Goal: Task Accomplishment & Management: Use online tool/utility

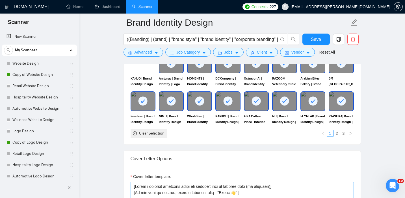
scroll to position [510, 0]
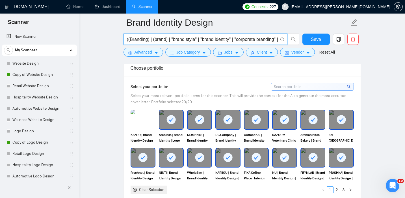
click at [171, 40] on input "((Branding) | (brand) | "brand style" | "brand identity" | "corporate branding"…" at bounding box center [202, 39] width 151 height 7
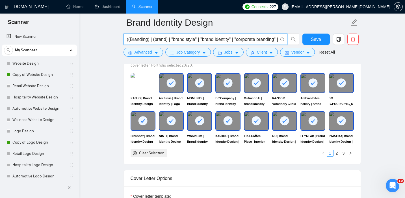
scroll to position [541, 0]
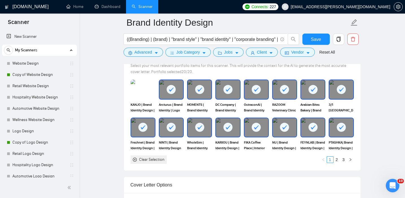
click at [203, 132] on div at bounding box center [200, 127] width 24 height 19
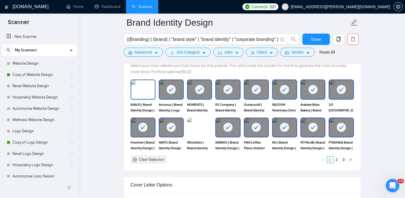
click at [138, 90] on img at bounding box center [143, 89] width 24 height 19
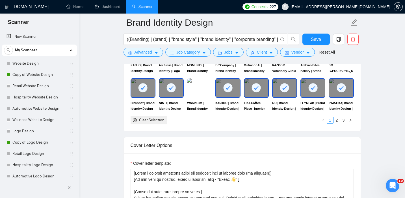
scroll to position [644, 0]
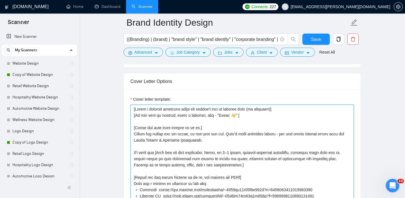
click at [159, 130] on textarea "Cover letter template:" at bounding box center [242, 168] width 223 height 127
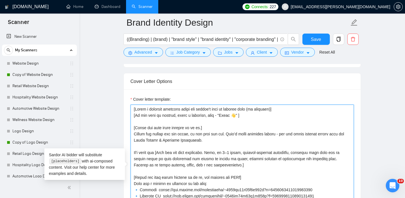
scroll to position [685, 0]
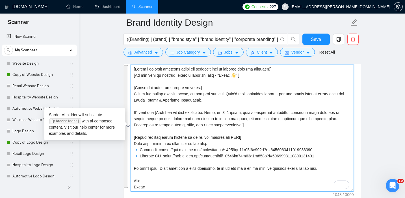
click at [189, 122] on textarea "Cover letter template:" at bounding box center [242, 128] width 223 height 127
paste textarea "] [Write the text below exactly as it is.] It’s frustrating when a brand looks …"
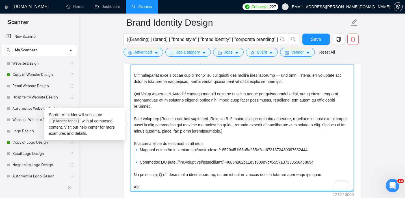
scroll to position [25, 0]
click at [147, 152] on textarea "Cover letter template:" at bounding box center [242, 128] width 223 height 127
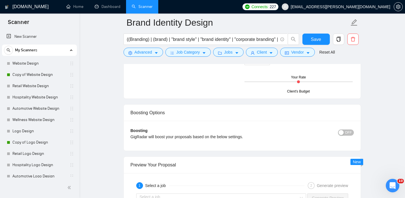
scroll to position [867, 0]
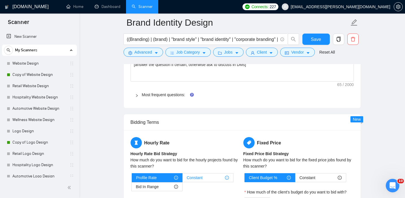
type textarea "[Write a personal greeting using the client's name or company name (if provided…"
click at [201, 177] on span "Constant" at bounding box center [195, 178] width 16 height 8
click at [183, 179] on input "Constant" at bounding box center [183, 179] width 0 height 0
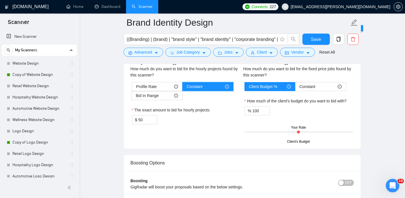
scroll to position [960, 0]
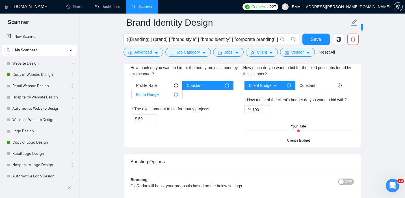
click at [160, 91] on div "Bid In Range" at bounding box center [157, 94] width 42 height 8
click at [132, 96] on input "Bid In Range" at bounding box center [132, 96] width 0 height 0
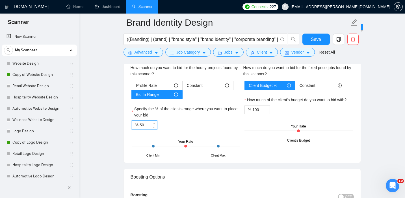
click at [142, 124] on input "50" at bounding box center [148, 125] width 17 height 8
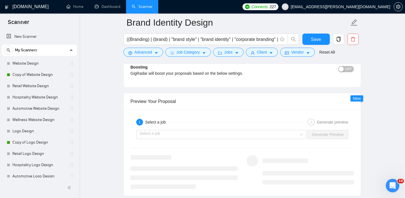
scroll to position [1098, 0]
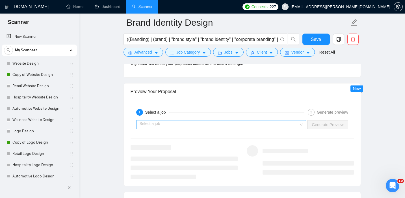
type input "60"
click at [295, 127] on input "search" at bounding box center [219, 125] width 159 height 8
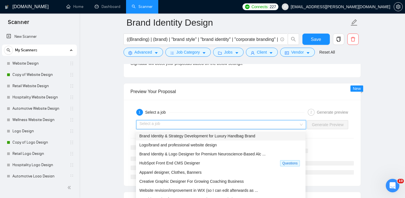
click at [198, 136] on span "Brand Identity & Strategy Development for Luxury Handbag Brand" at bounding box center [197, 136] width 116 height 5
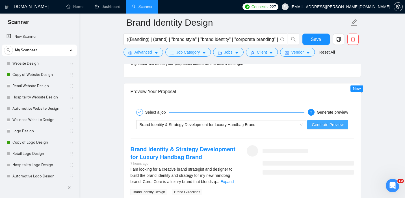
click at [322, 127] on span "Generate Preview" at bounding box center [328, 125] width 32 height 6
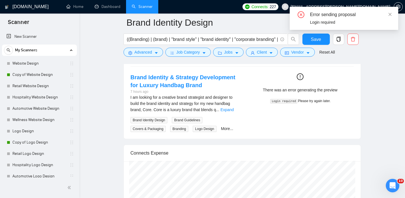
scroll to position [1170, 0]
click at [286, 100] on code "Login required" at bounding box center [283, 101] width 27 height 5
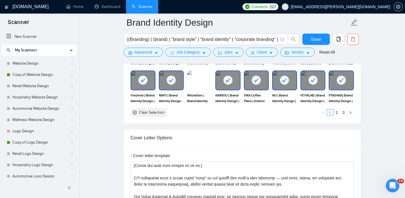
scroll to position [596, 0]
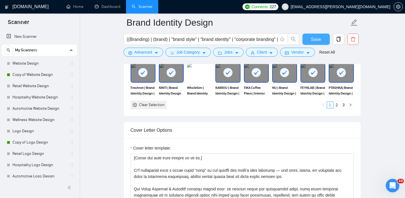
click at [305, 41] on button "Save" at bounding box center [315, 39] width 27 height 11
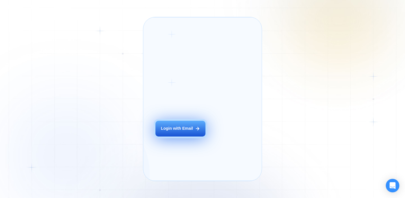
click at [184, 132] on div "Login with Email" at bounding box center [177, 129] width 32 height 6
